Goal: Information Seeking & Learning: Learn about a topic

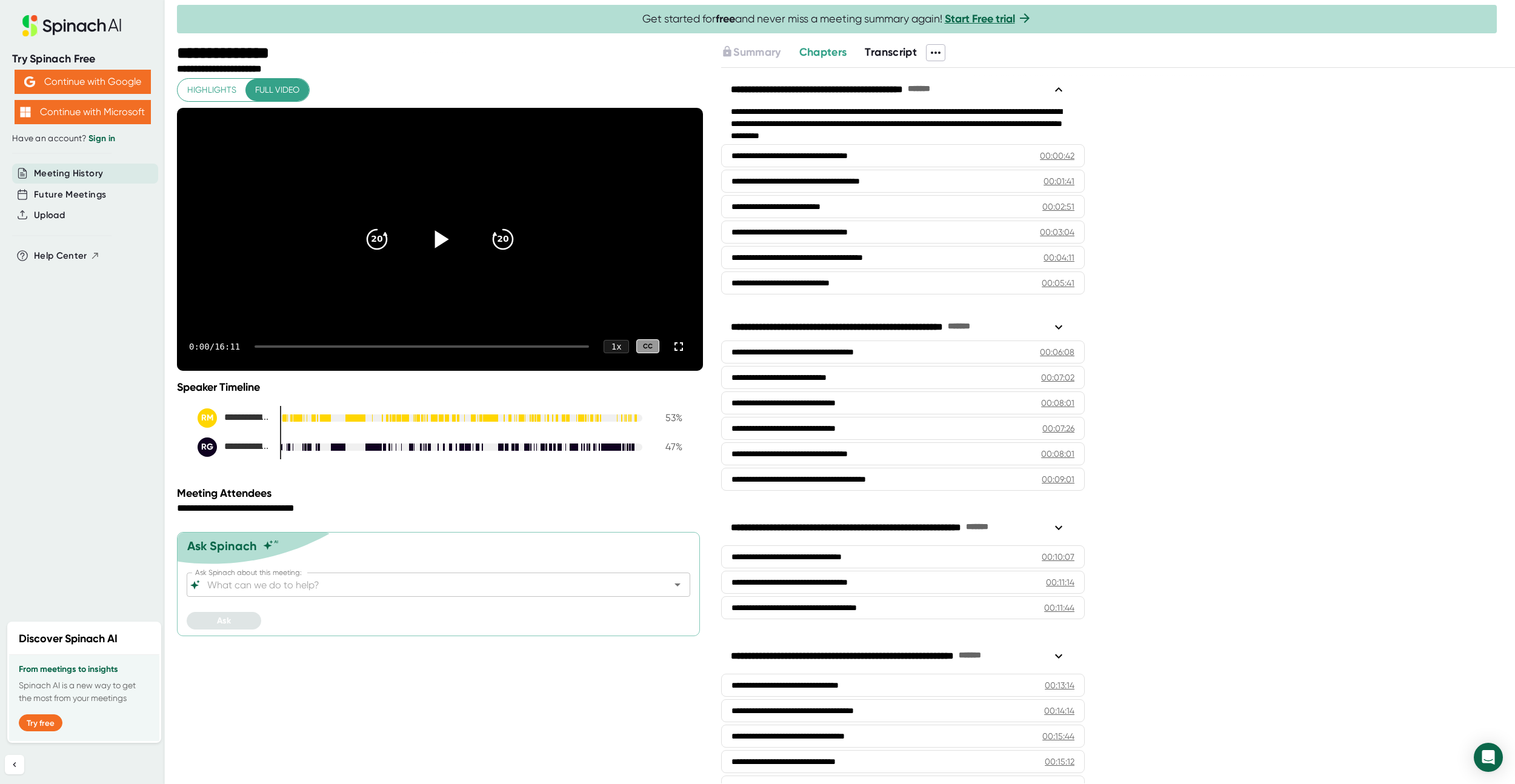
click at [443, 248] on icon at bounding box center [442, 239] width 14 height 18
click at [413, 348] on div at bounding box center [422, 347] width 334 height 3
click at [419, 348] on div at bounding box center [422, 347] width 334 height 3
click at [408, 348] on div at bounding box center [334, 347] width 160 height 3
